Goal: Find specific page/section: Find specific page/section

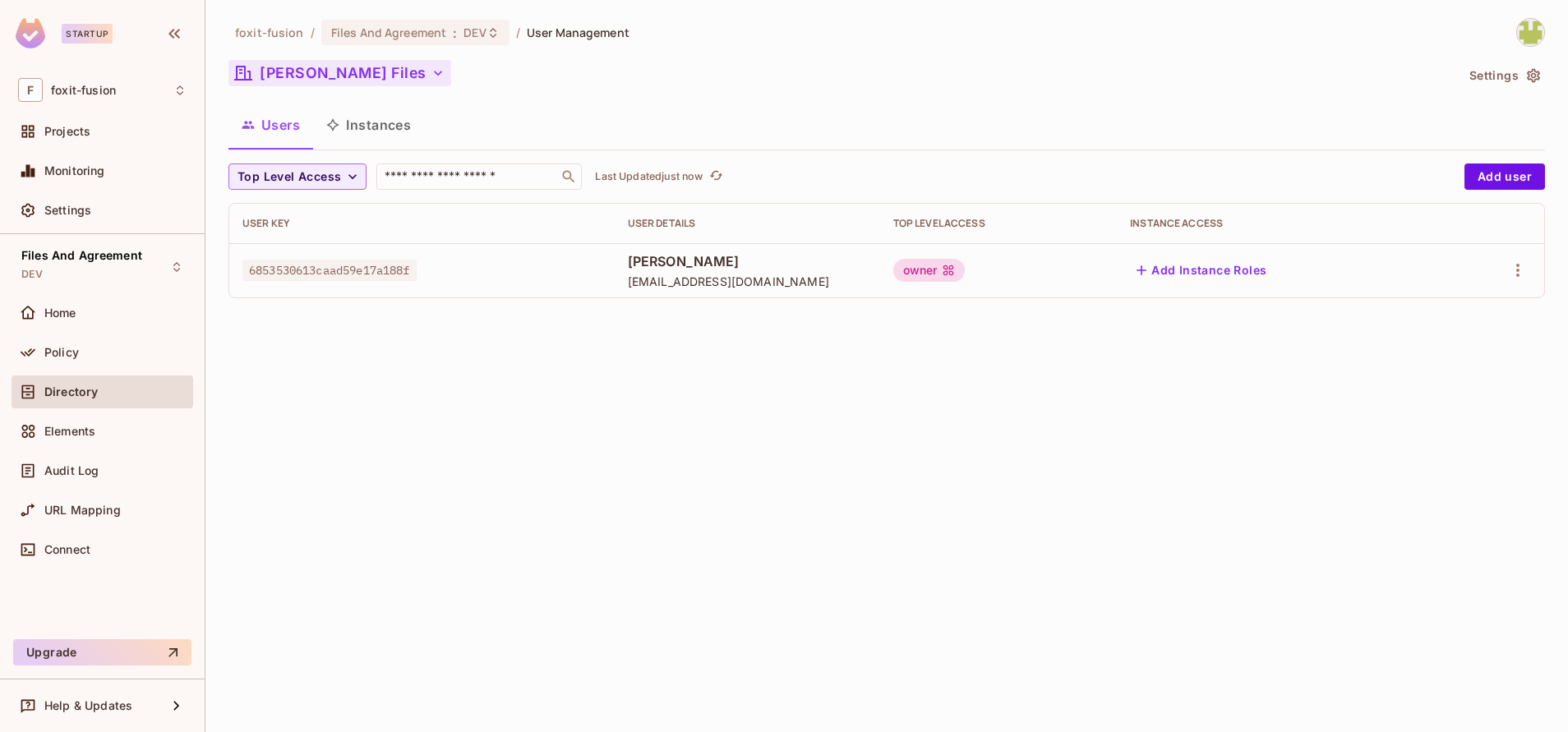
click at [342, 72] on button "[PERSON_NAME] Files" at bounding box center [339, 73] width 223 height 26
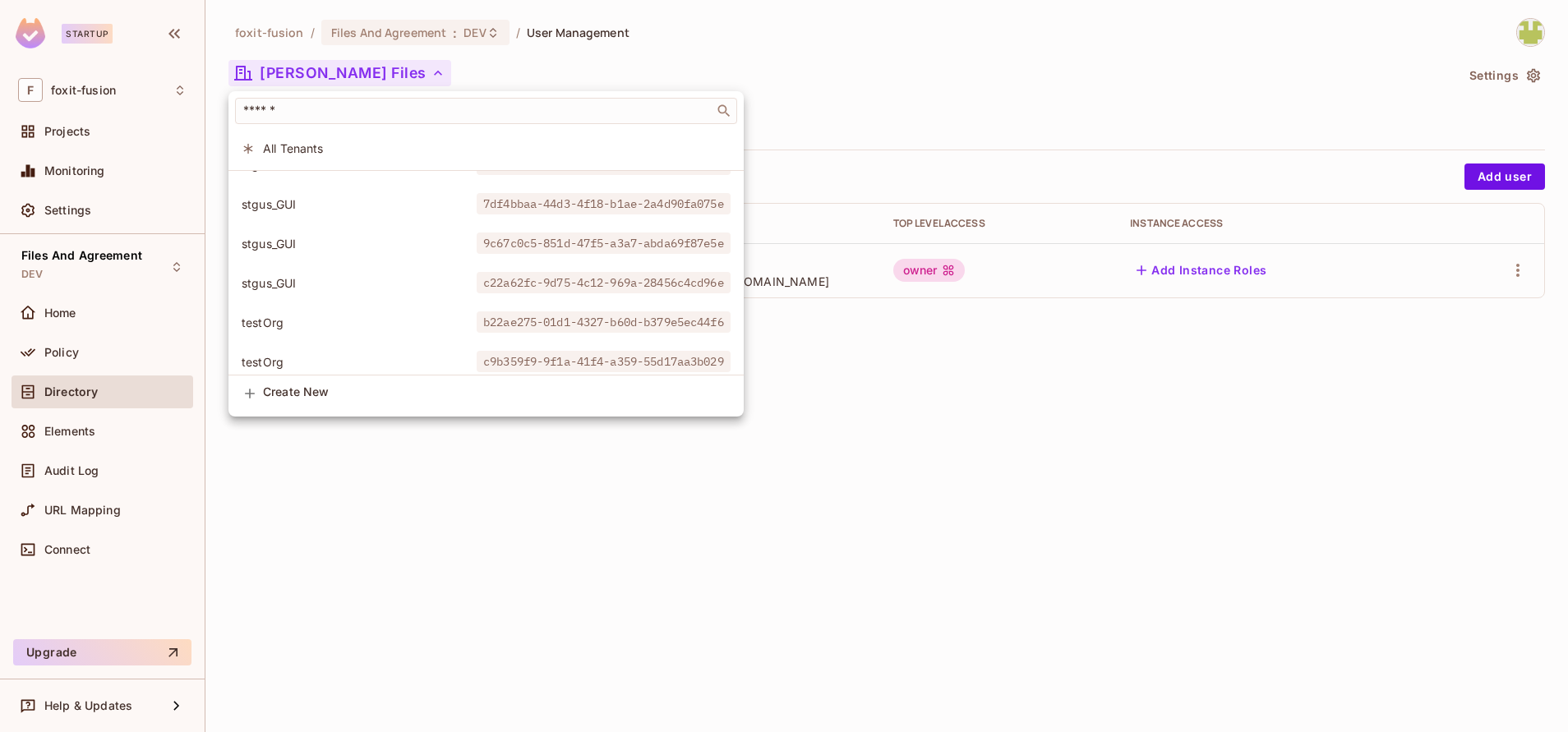
scroll to position [1035, 0]
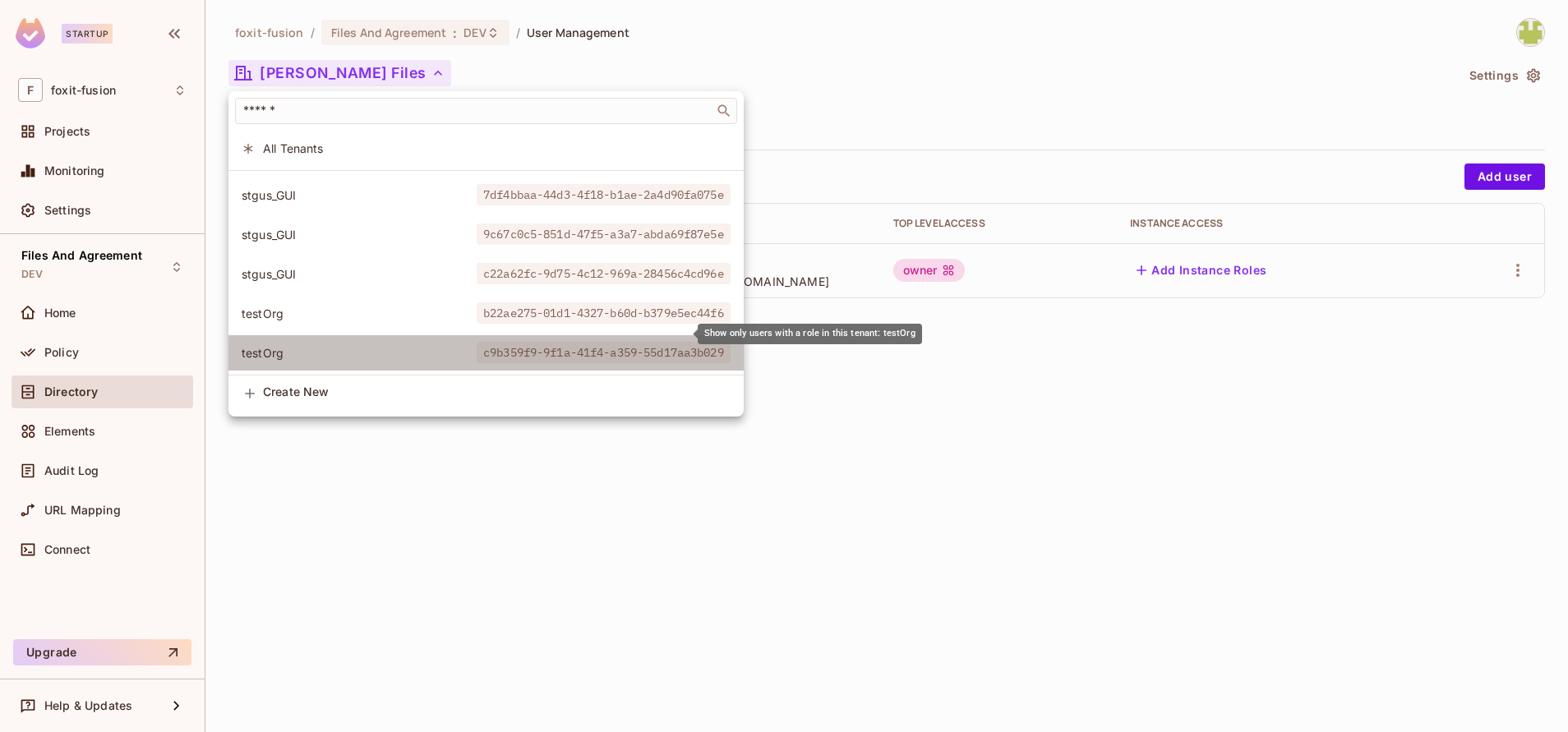
click at [499, 342] on span "c9b359f9-9f1a-41f4-a359-55d17aa3b029" at bounding box center [604, 353] width 254 height 22
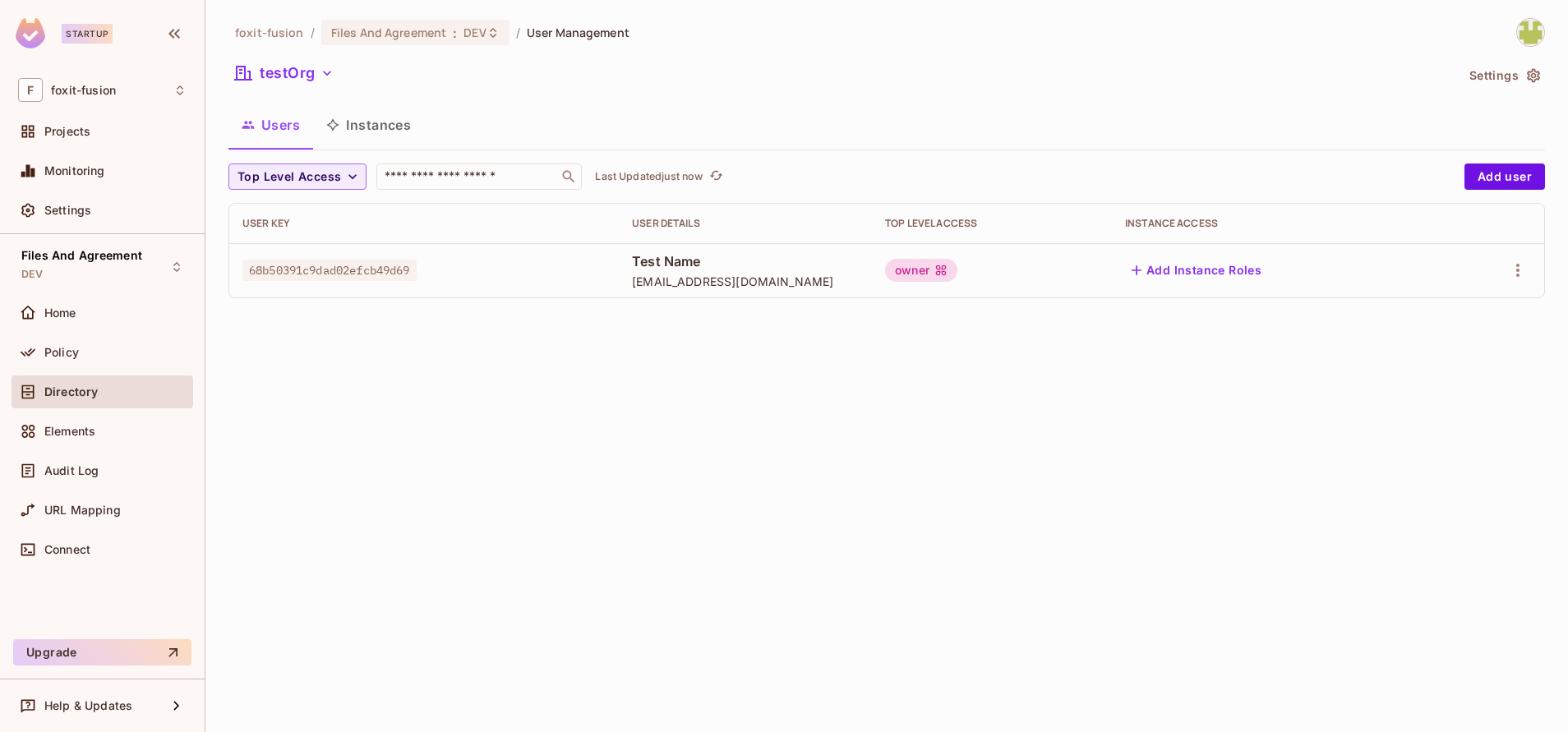
click at [262, 279] on span "68b50391c9dad02efcb49d69" at bounding box center [329, 271] width 174 height 22
click at [702, 511] on div "foxit-fusion / Files And Agreement : DEV / User Management testOrg Settings Use…" at bounding box center [886, 366] width 1362 height 732
click at [275, 55] on div "foxit-fusion / Files And Agreement : DEV / User Management testOrg Settings Use…" at bounding box center [887, 165] width 1316 height 293
click at [281, 81] on button "testOrg" at bounding box center [284, 73] width 112 height 26
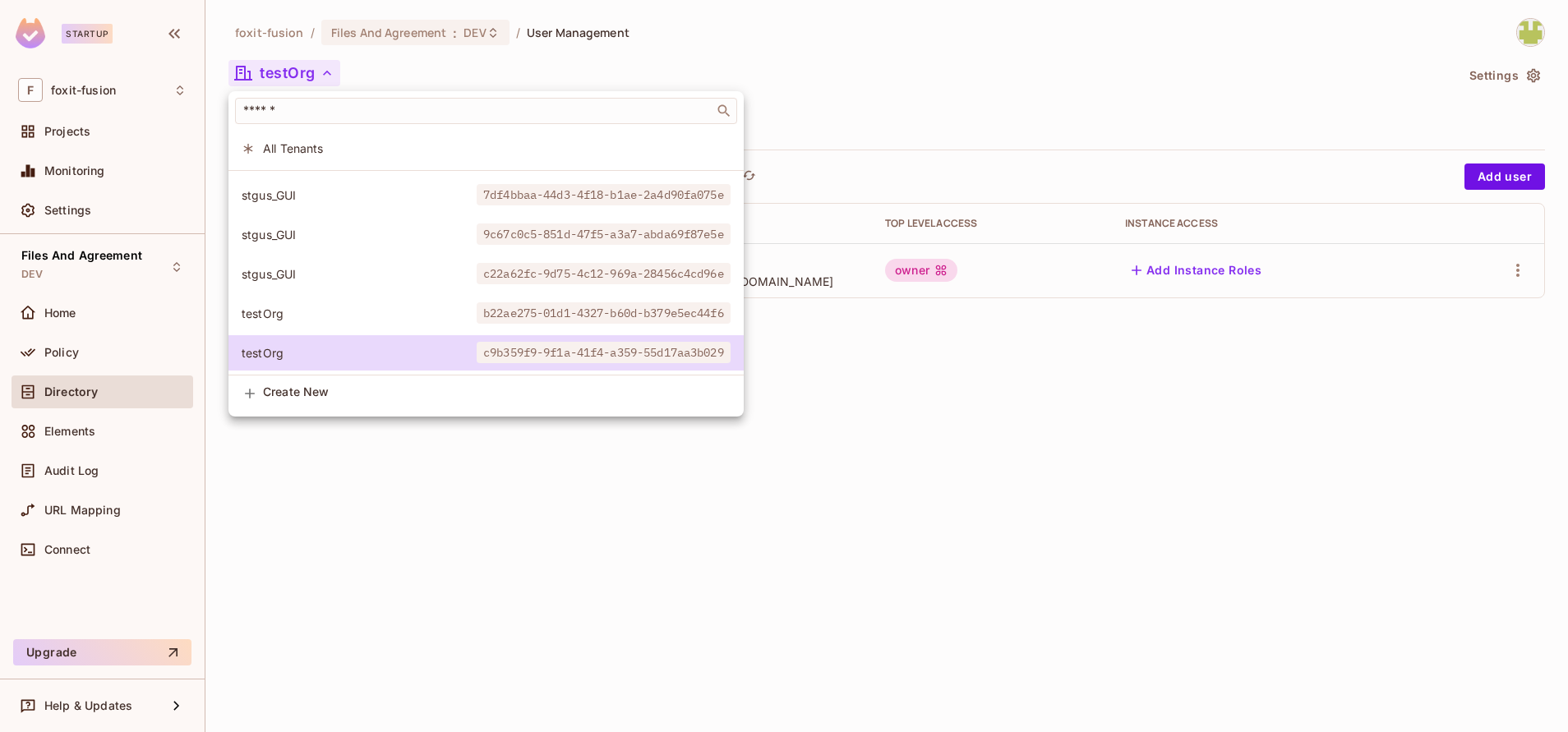
click at [300, 315] on div "[PERSON_NAME] Files 0408a90b-5b2d-4993-8c17-1e1ade961d5c Aman Files f1afc73d-d4…" at bounding box center [486, 272] width 515 height 205
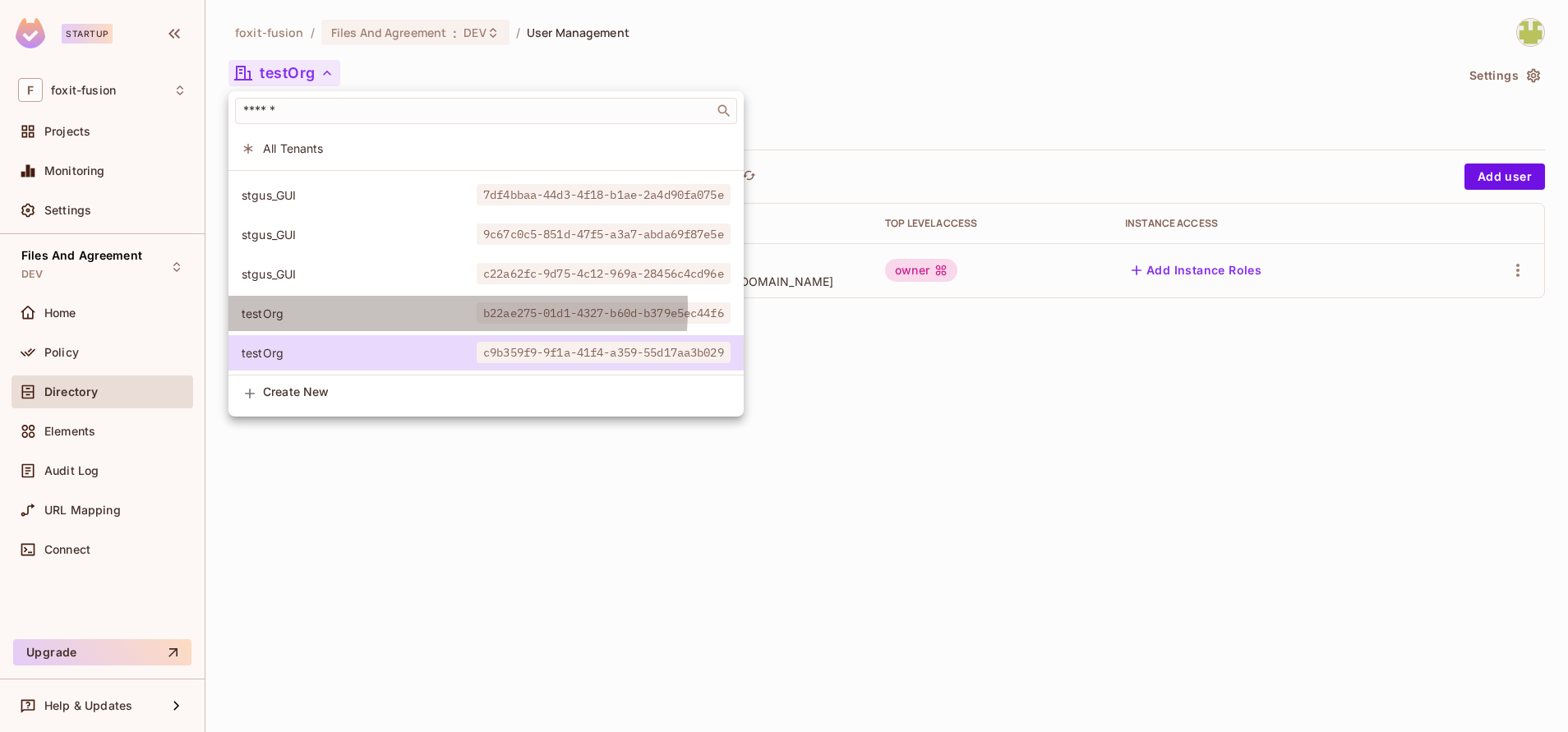
click at [375, 306] on span "testOrg" at bounding box center [359, 313] width 235 height 16
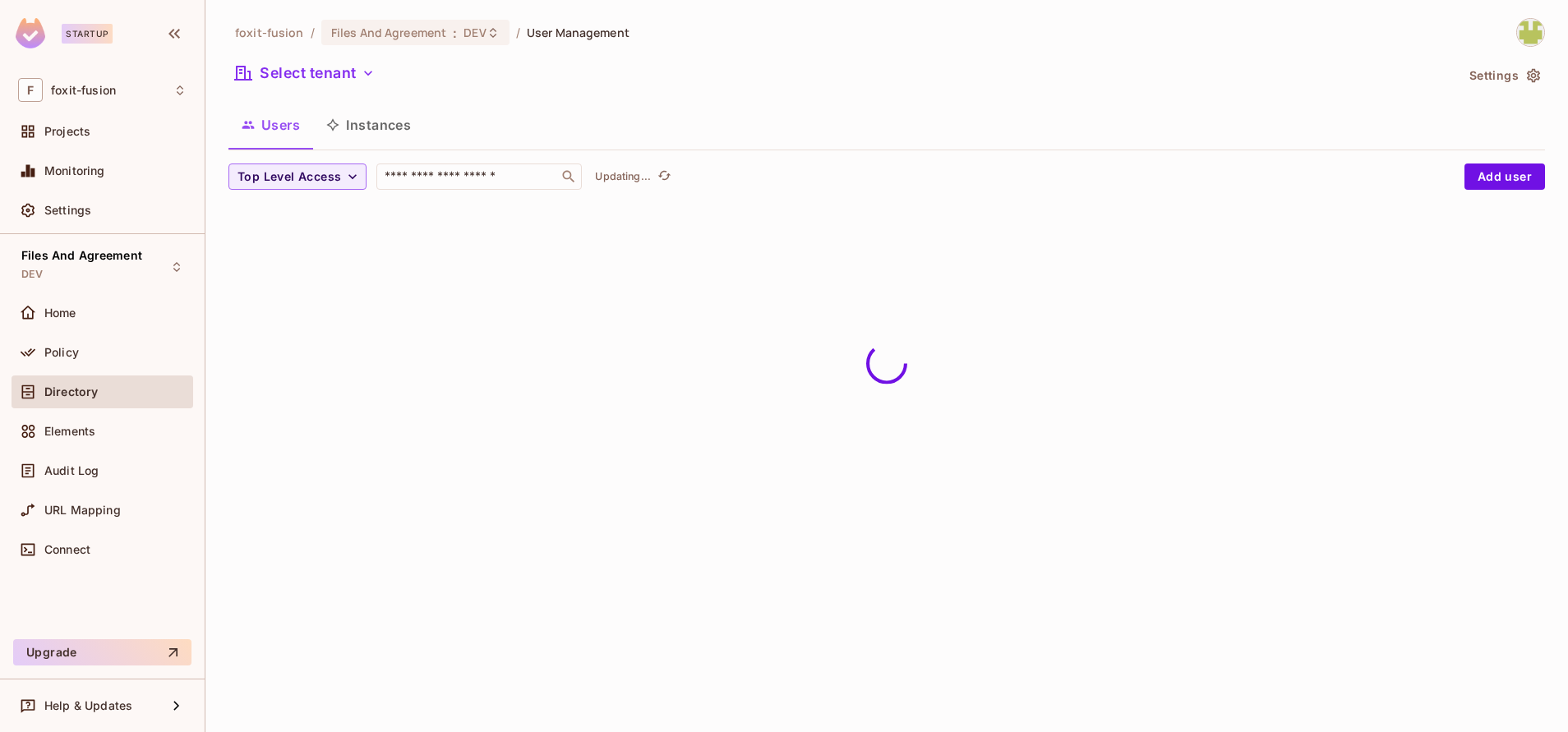
click at [329, 59] on div "foxit-fusion / Files And Agreement : DEV / User Management Select tenant Settin…" at bounding box center [887, 117] width 1316 height 198
click at [341, 92] on div "foxit-fusion / Files And Agreement : DEV / User Management Select tenant Settin…" at bounding box center [887, 117] width 1316 height 198
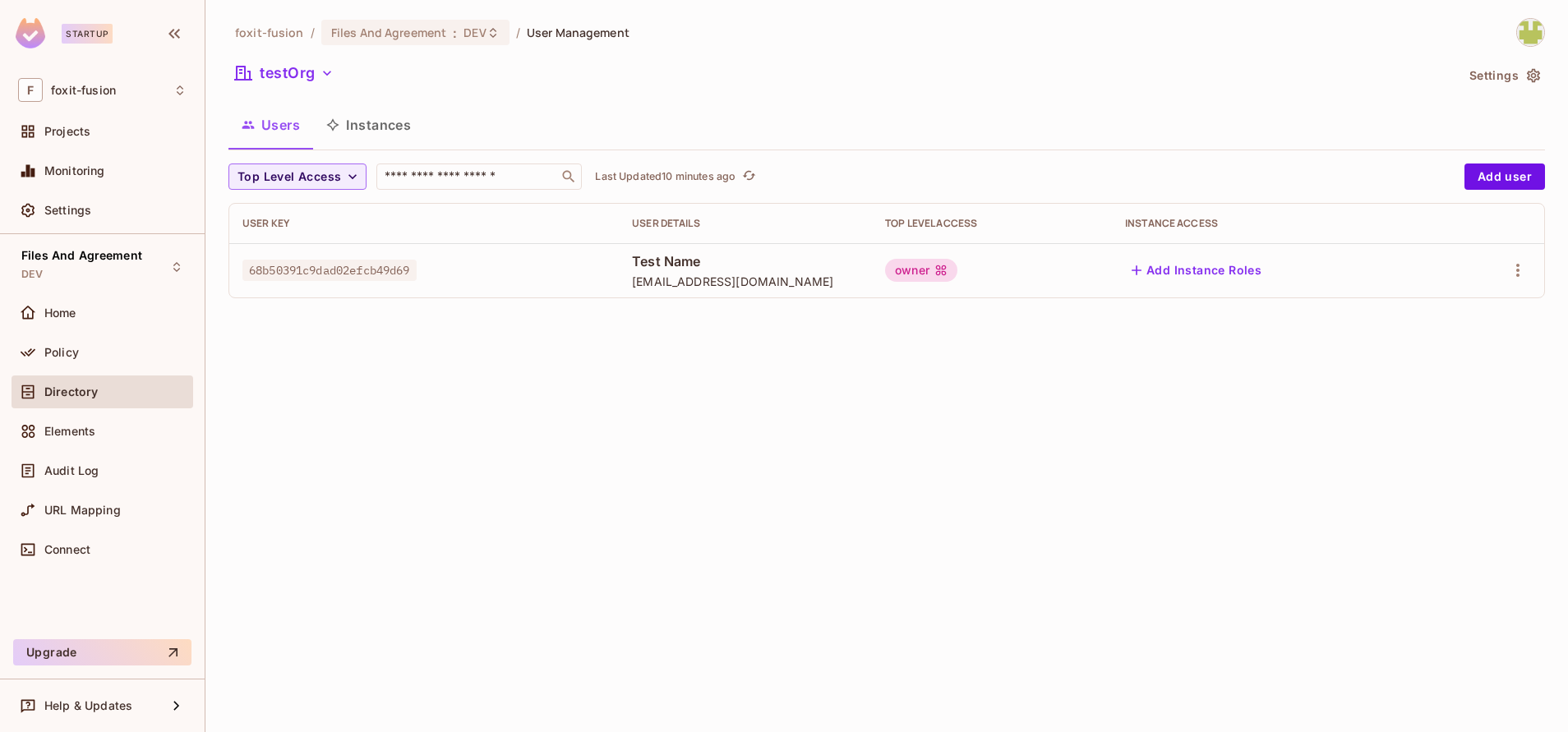
click at [396, 126] on button "Instances" at bounding box center [368, 125] width 111 height 41
